Goal: Task Accomplishment & Management: Use online tool/utility

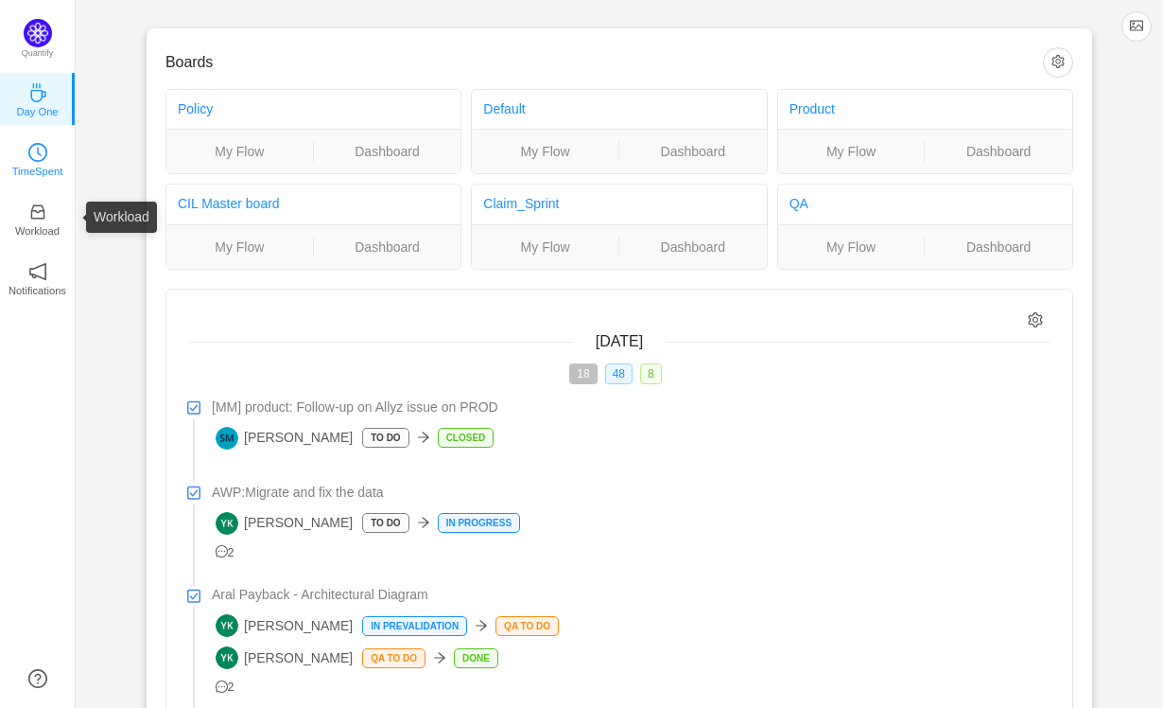
click at [34, 166] on p "TimeSpent" at bounding box center [37, 171] width 51 height 17
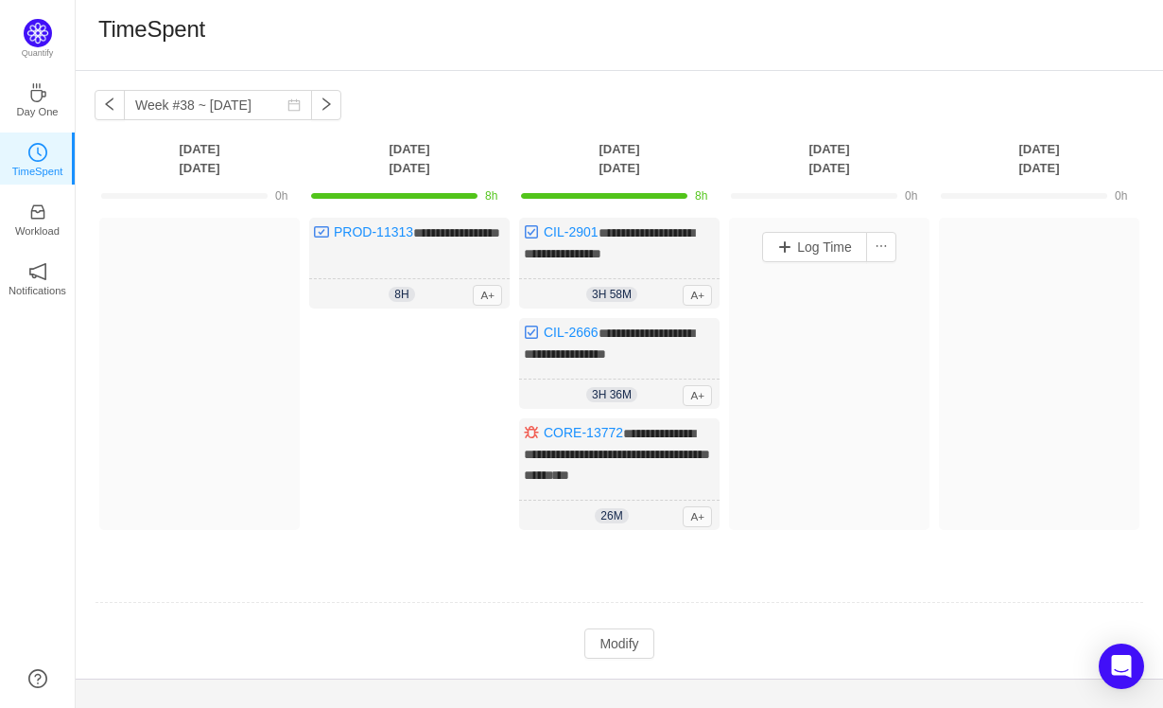
click at [808, 223] on div "Log Time" at bounding box center [829, 246] width 191 height 49
click at [805, 248] on button "Log Time" at bounding box center [814, 247] width 105 height 30
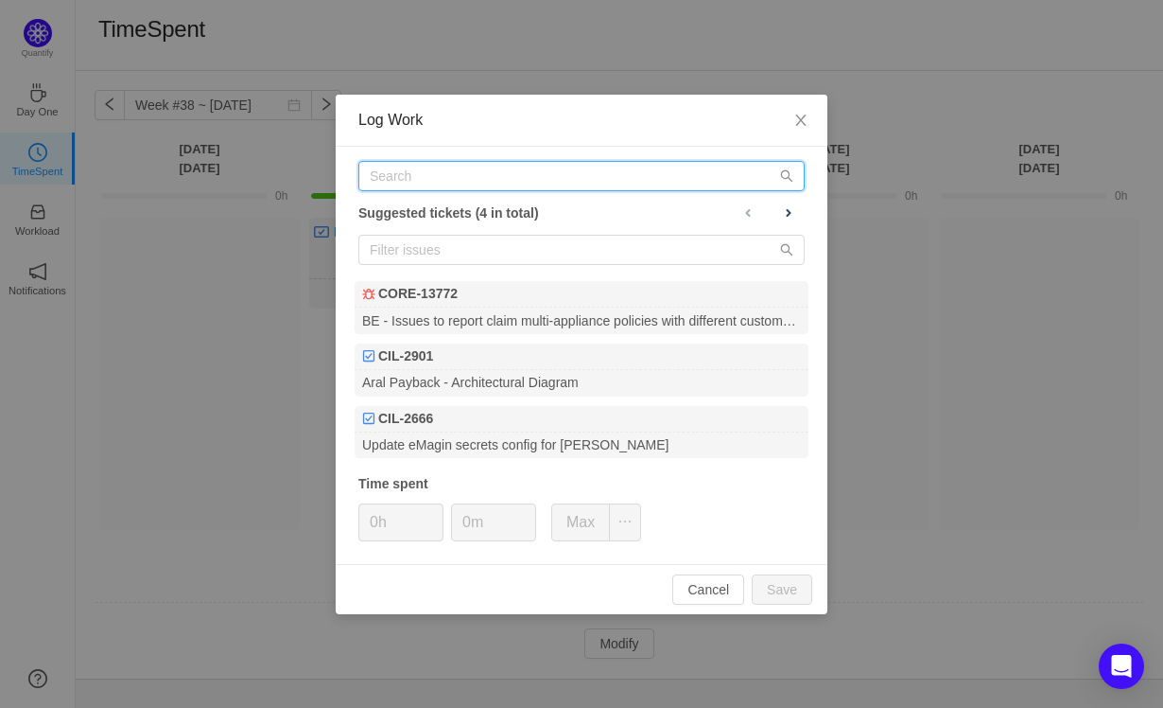
click at [488, 174] on input "text" at bounding box center [581, 176] width 446 height 30
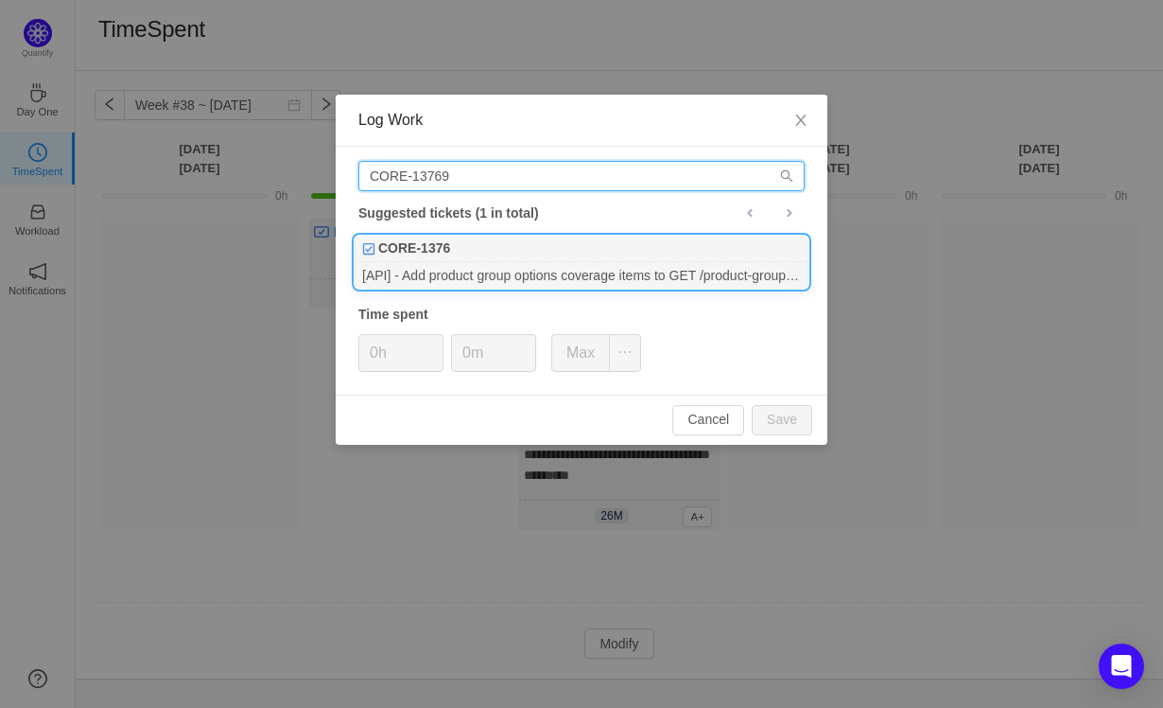
type input "CORE-13769"
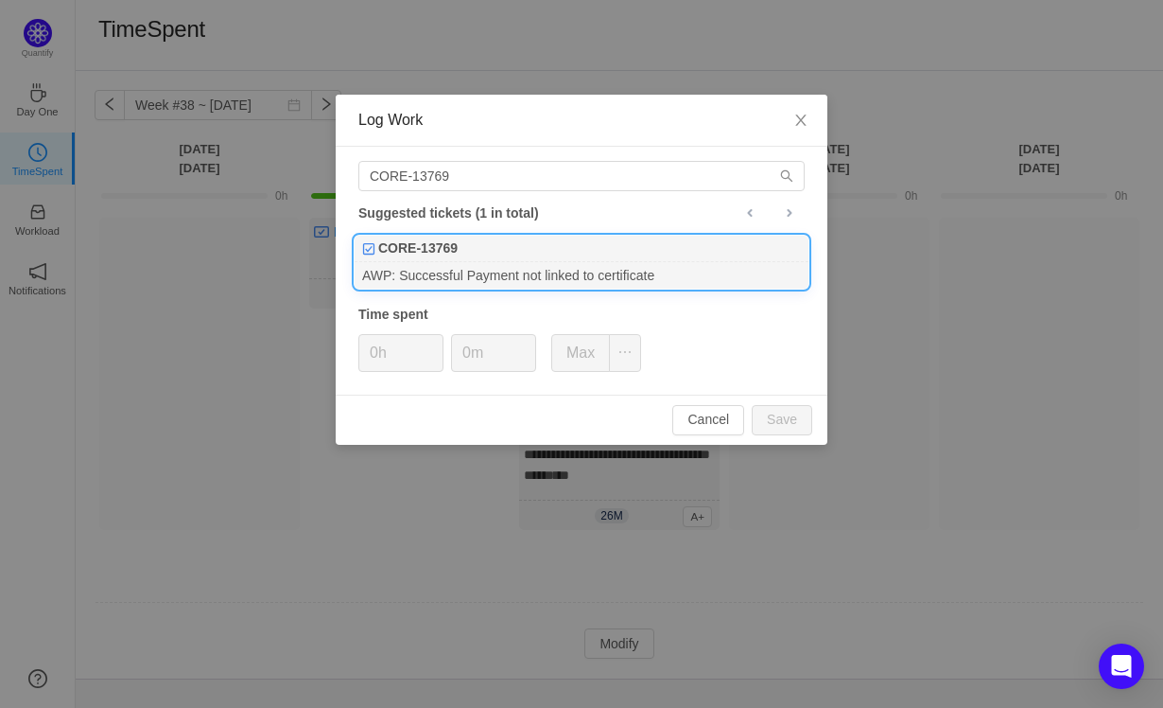
click at [462, 263] on div "AWP: Successful Payment not linked to certificate" at bounding box center [582, 275] width 454 height 26
click at [425, 346] on span "Increase Value" at bounding box center [433, 346] width 20 height 22
click at [436, 343] on icon "icon: up" at bounding box center [433, 346] width 7 height 7
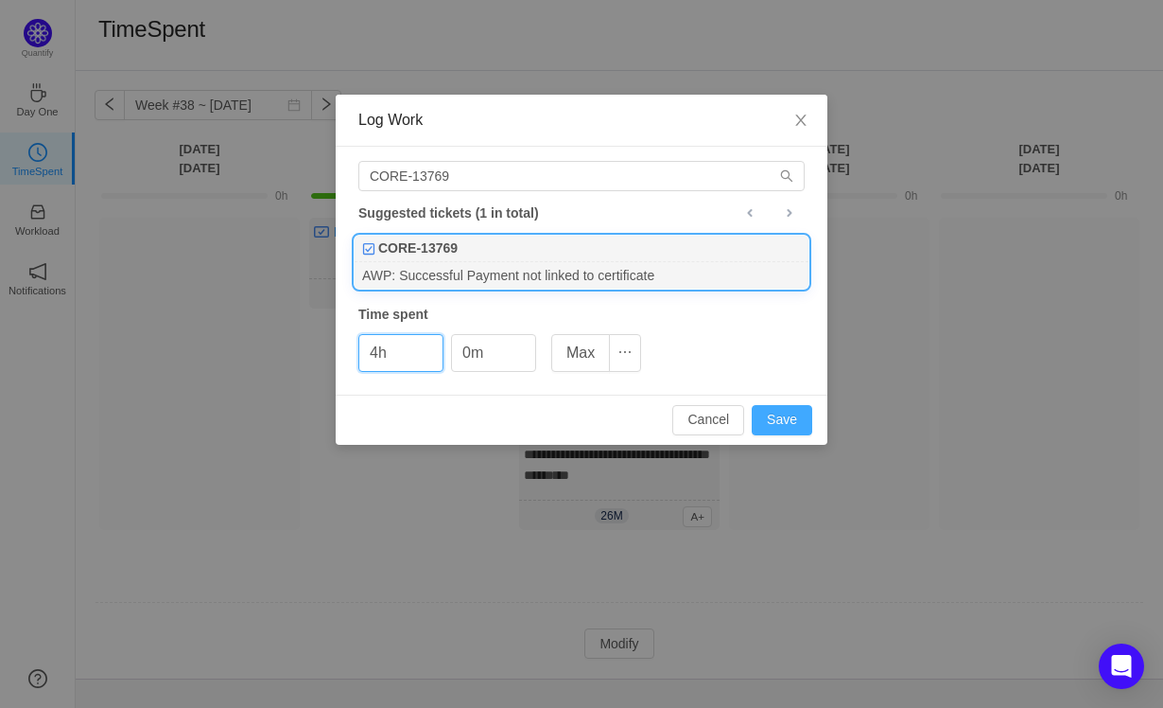
click at [796, 422] on button "Save" at bounding box center [782, 420] width 61 height 30
type input "0h"
